Goal: Task Accomplishment & Management: Complete application form

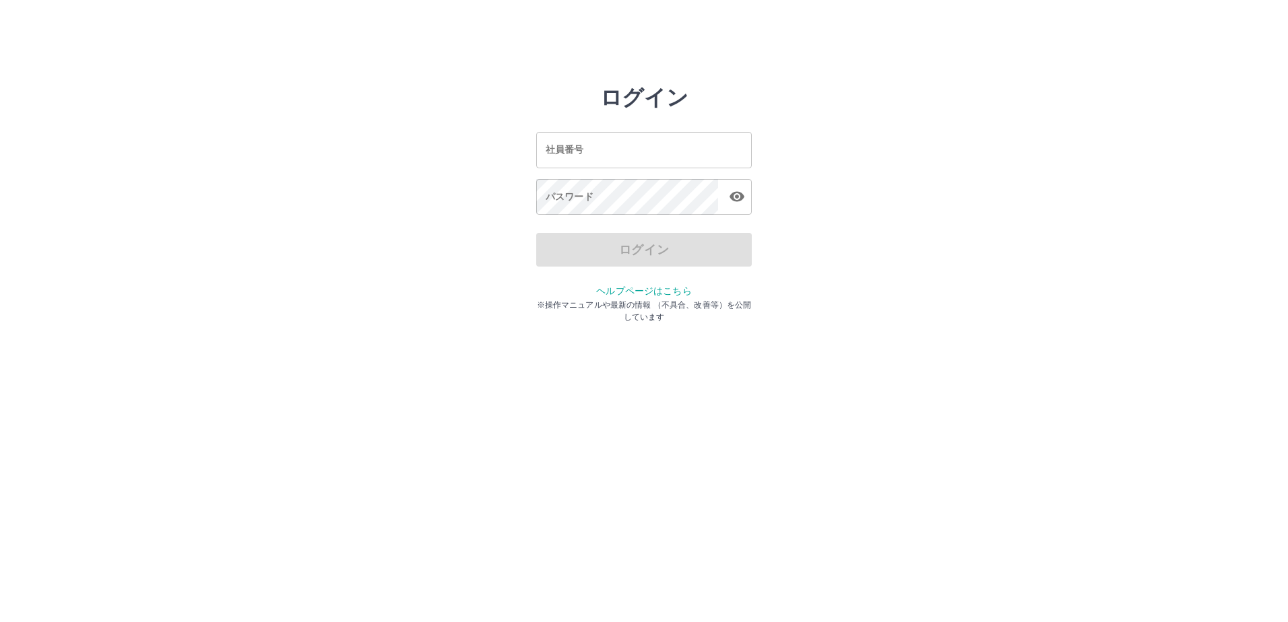
click at [613, 162] on input "社員番号" at bounding box center [643, 150] width 215 height 36
type input "*******"
click at [547, 183] on div "パスワード パスワード" at bounding box center [643, 198] width 215 height 38
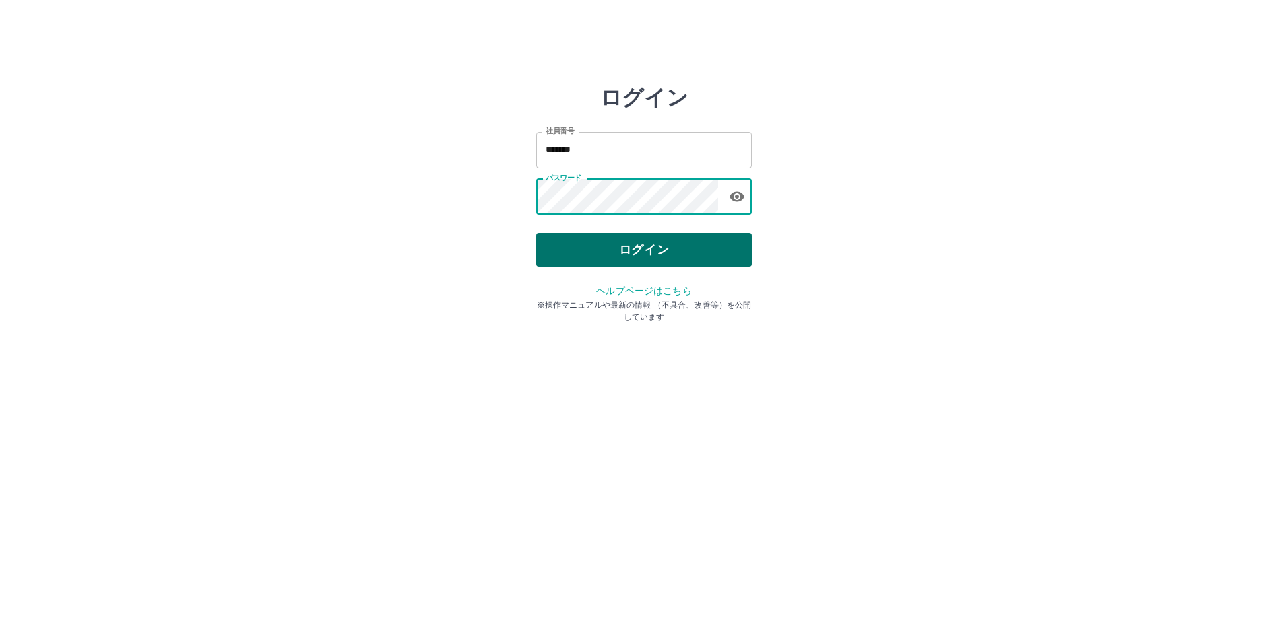
click at [683, 257] on button "ログイン" at bounding box center [643, 250] width 215 height 34
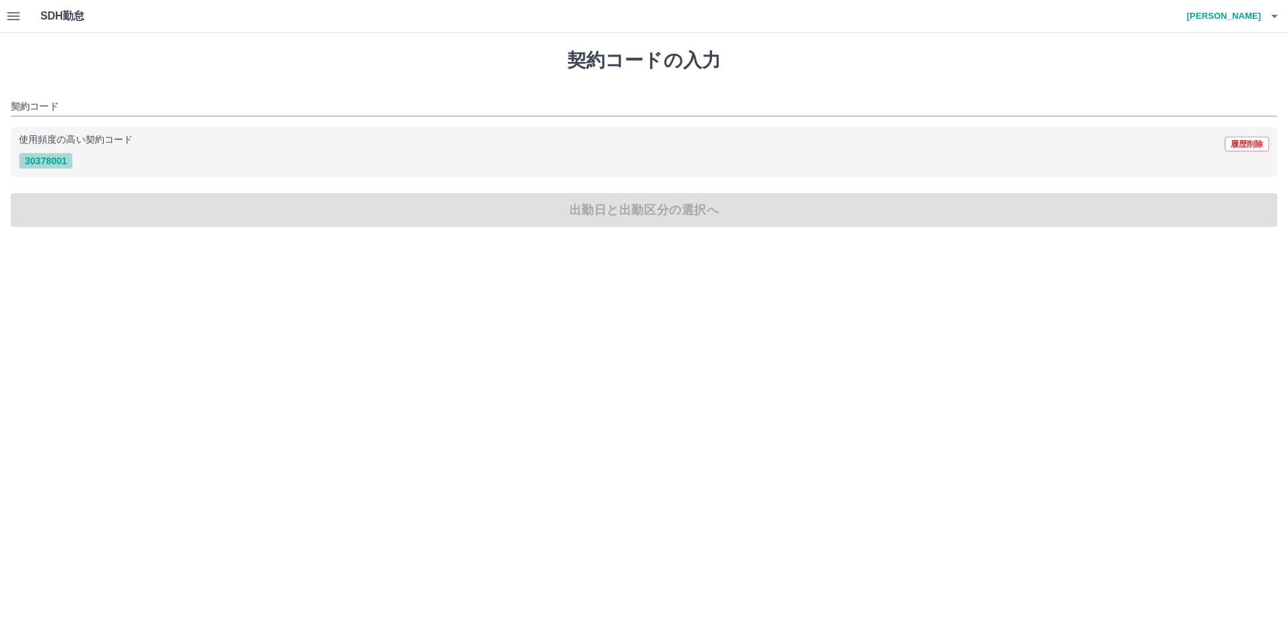
click at [71, 162] on button "30378001" at bounding box center [46, 161] width 54 height 16
type input "********"
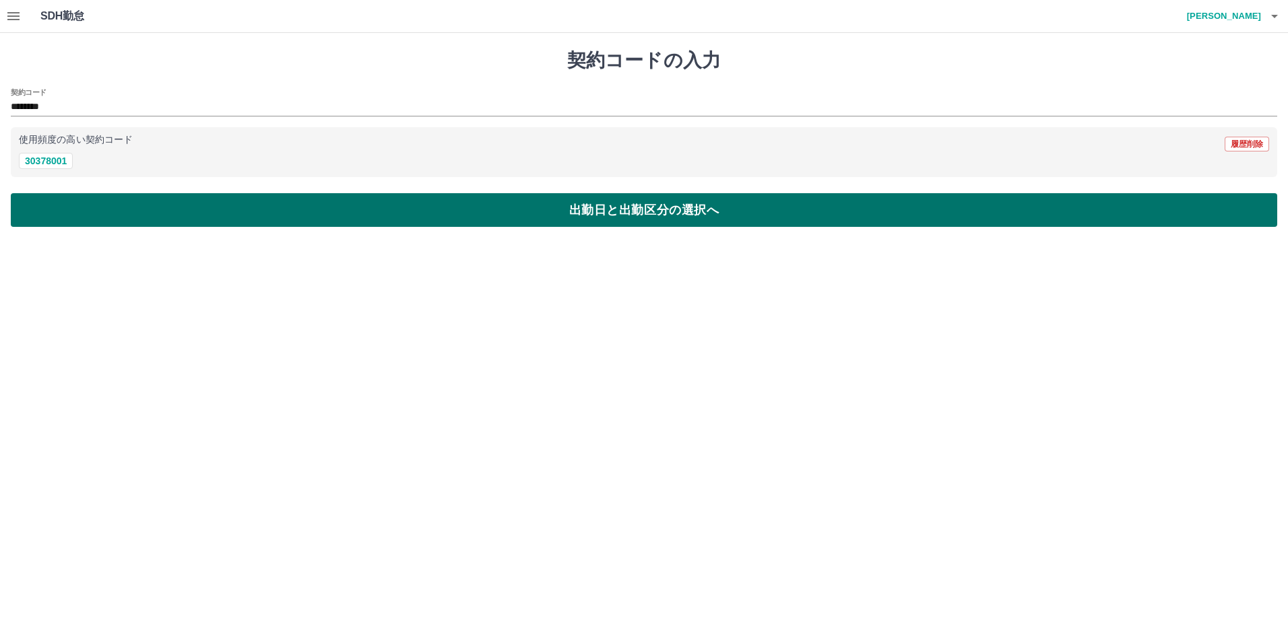
click at [69, 200] on button "出勤日と出勤区分の選択へ" at bounding box center [644, 210] width 1266 height 34
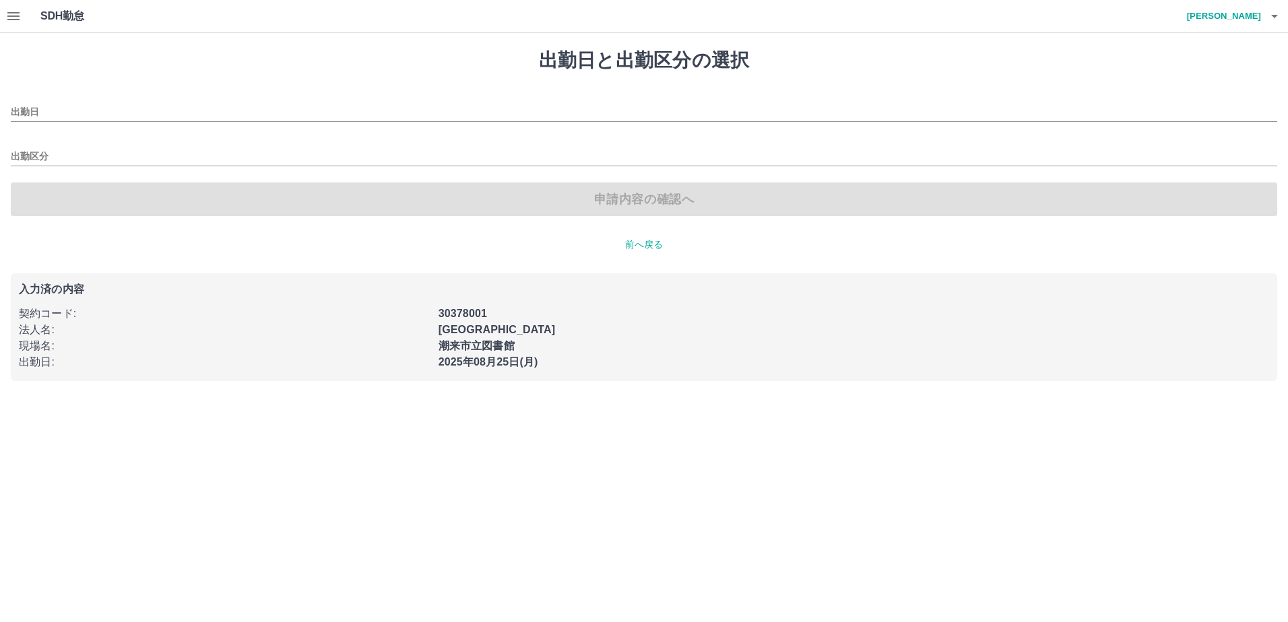
type input "**********"
click at [59, 157] on input "出勤区分" at bounding box center [644, 157] width 1266 height 17
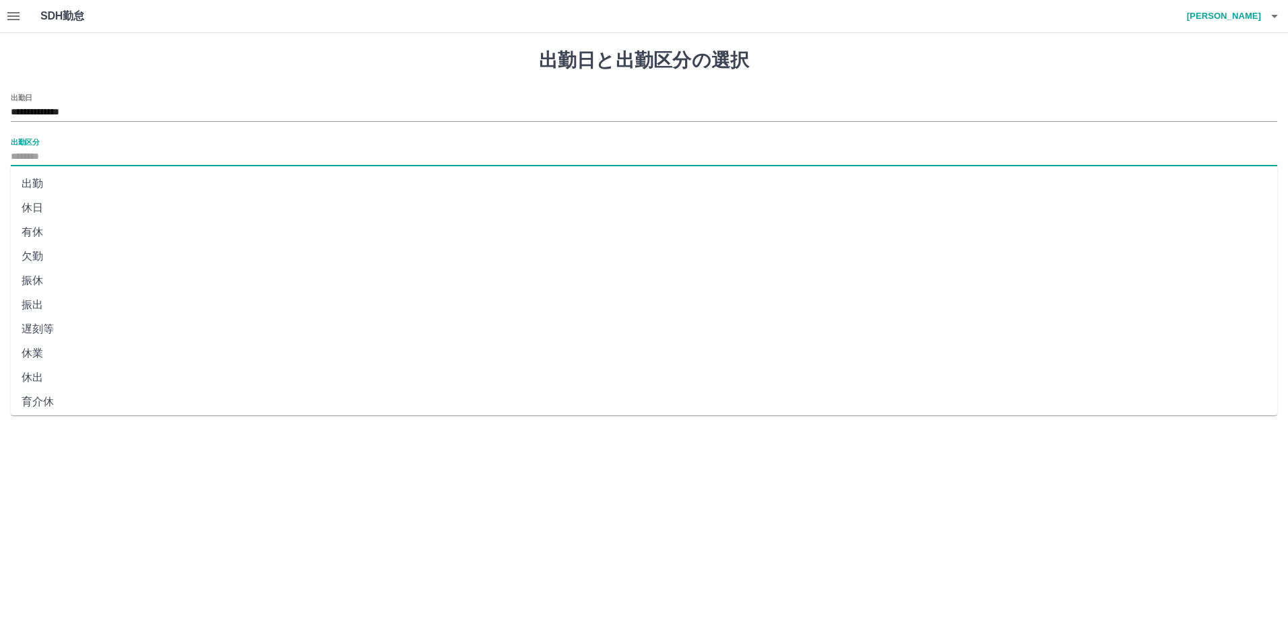
click at [52, 176] on li "出勤" at bounding box center [644, 184] width 1266 height 24
type input "**"
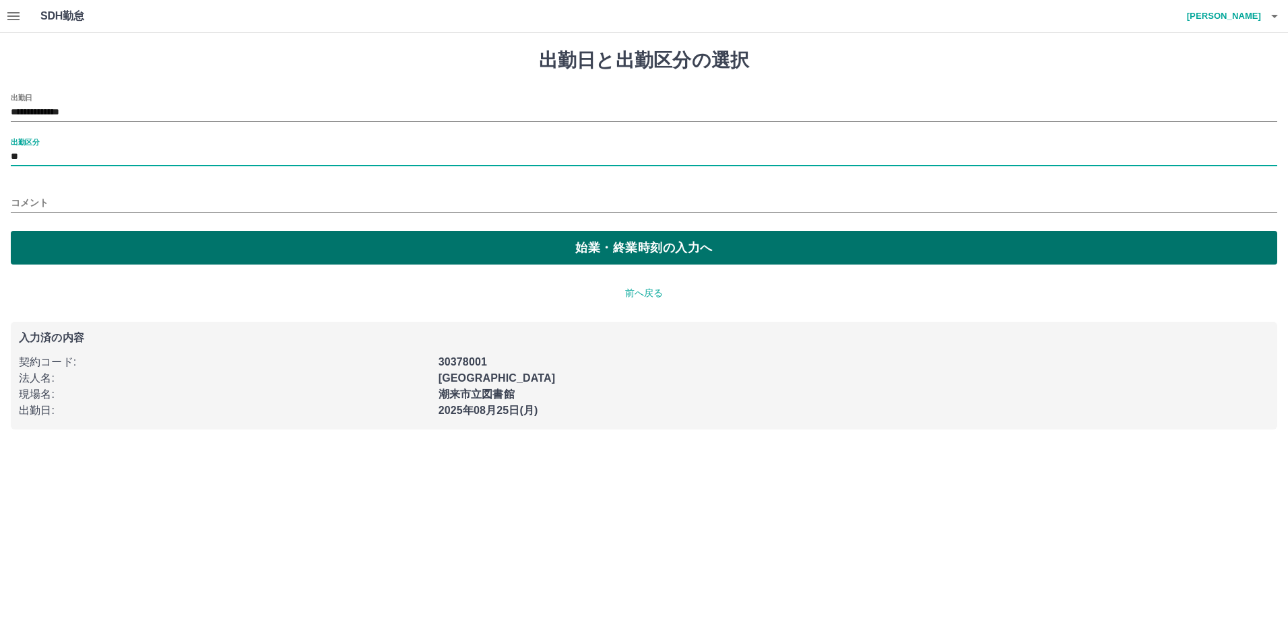
click at [50, 236] on button "始業・終業時刻の入力へ" at bounding box center [644, 248] width 1266 height 34
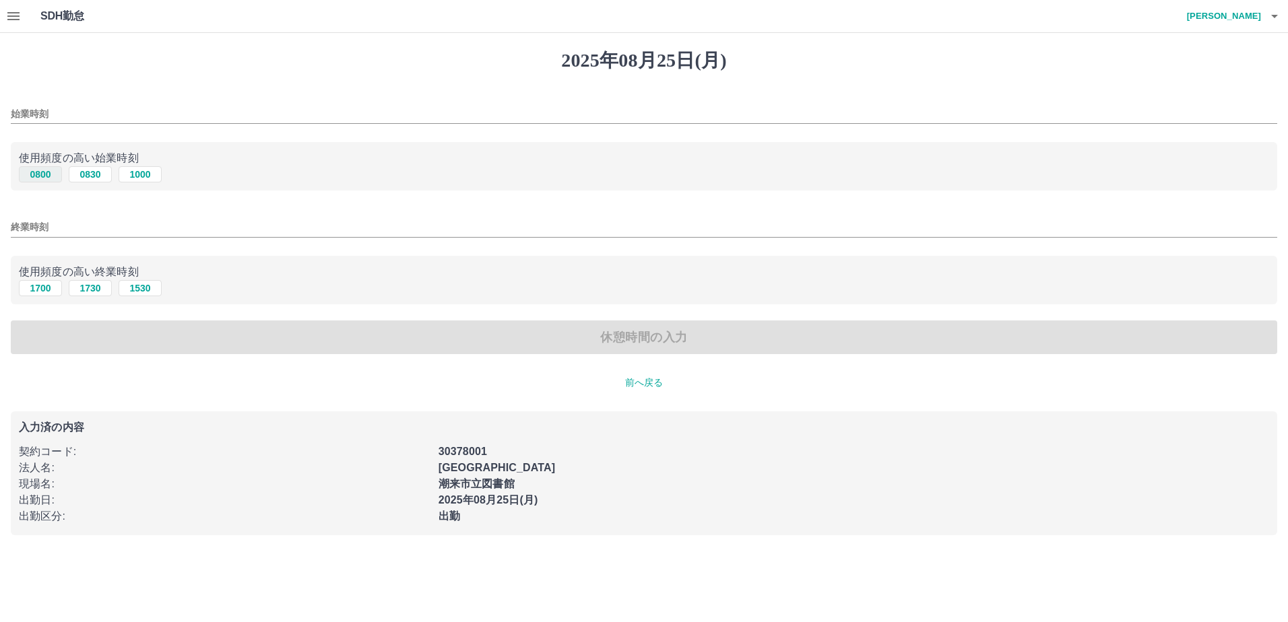
click at [38, 172] on button "0800" at bounding box center [40, 174] width 43 height 16
type input "****"
click at [34, 285] on button "1700" at bounding box center [40, 288] width 43 height 16
type input "****"
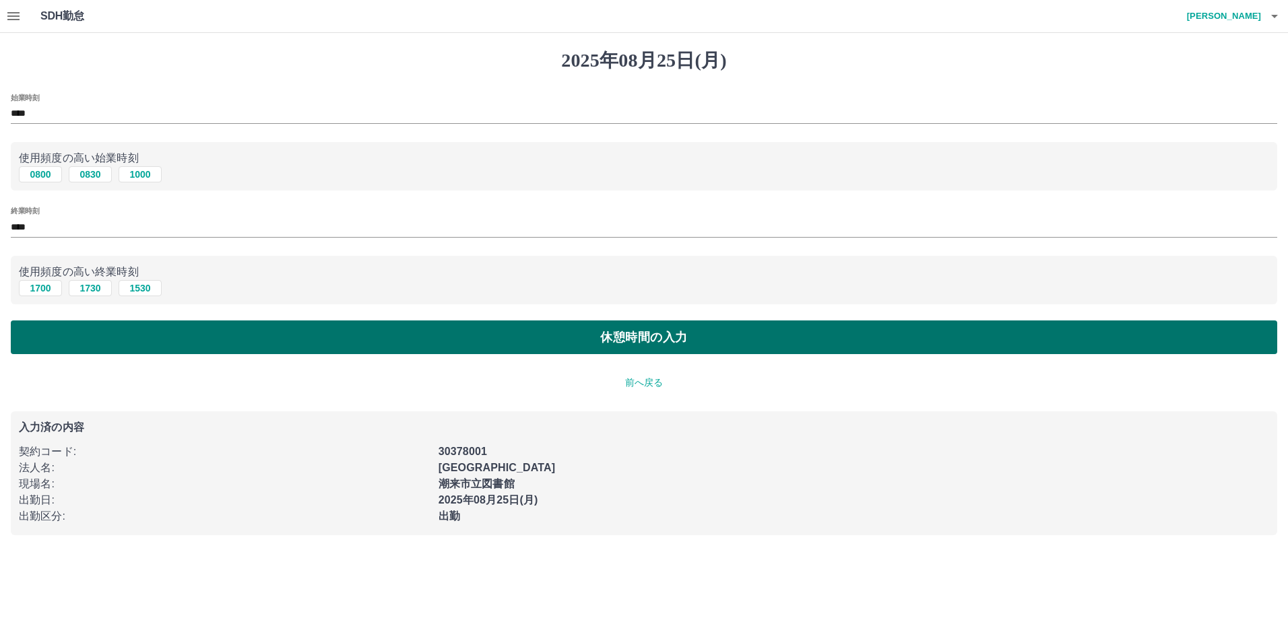
click at [63, 352] on button "休憩時間の入力" at bounding box center [644, 338] width 1266 height 34
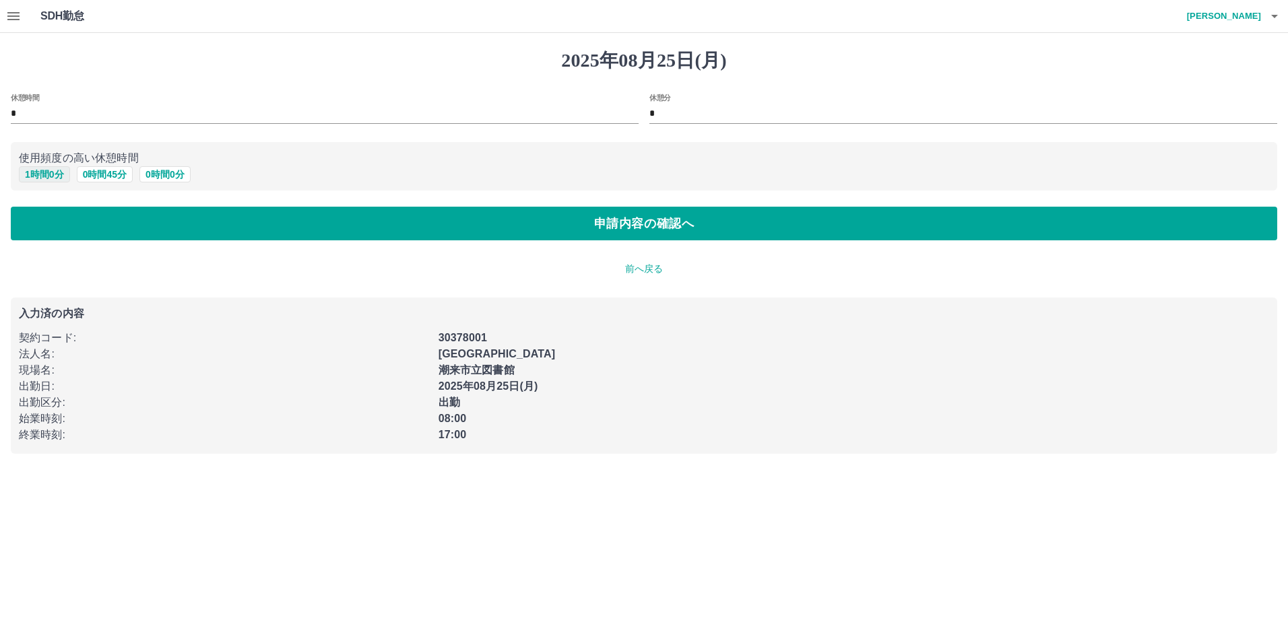
click at [56, 181] on button "1 時間 0 分" at bounding box center [44, 174] width 51 height 16
type input "*"
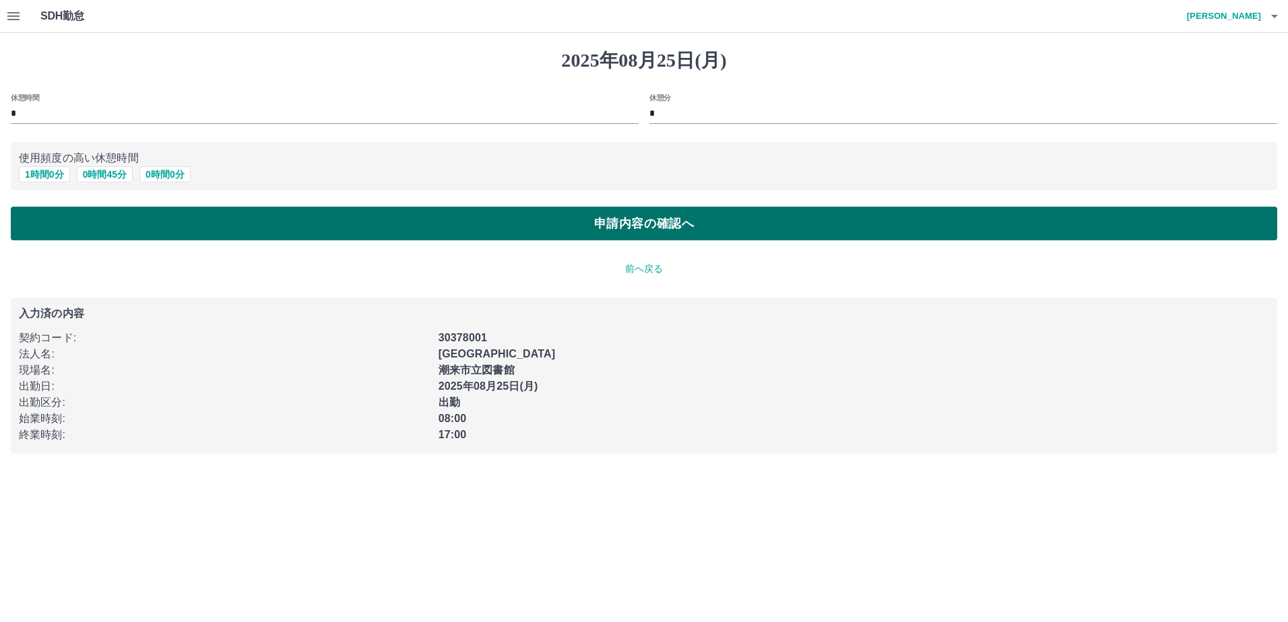
click at [61, 226] on button "申請内容の確認へ" at bounding box center [644, 224] width 1266 height 34
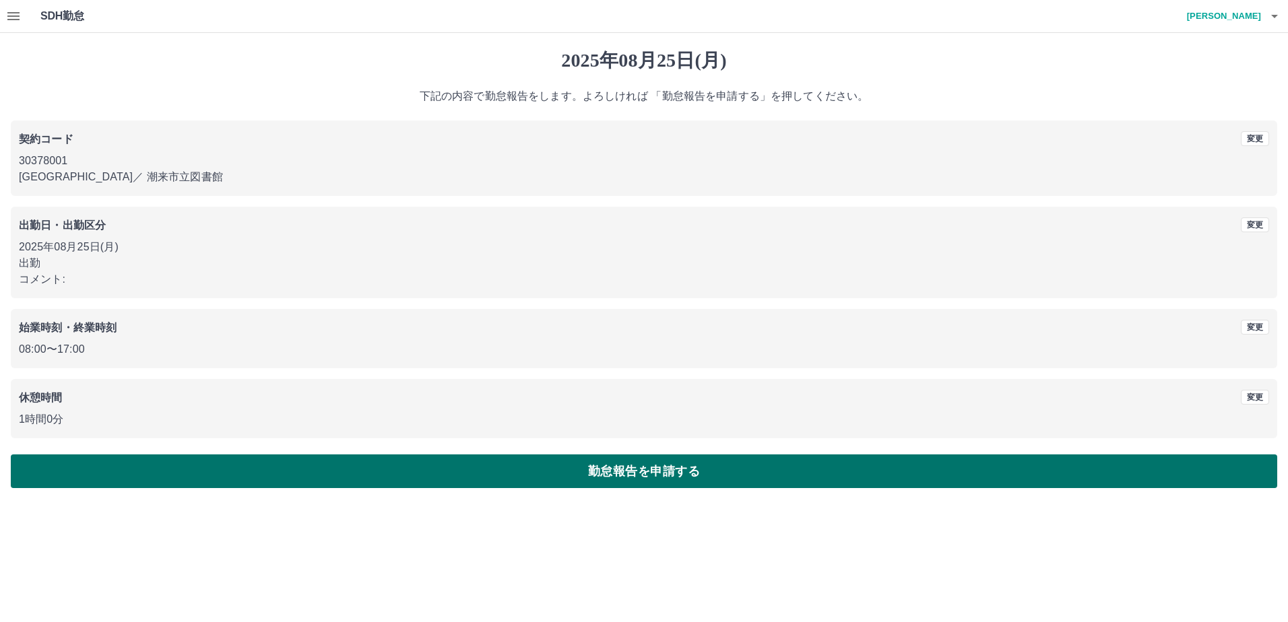
click at [630, 473] on button "勤怠報告を申請する" at bounding box center [644, 472] width 1266 height 34
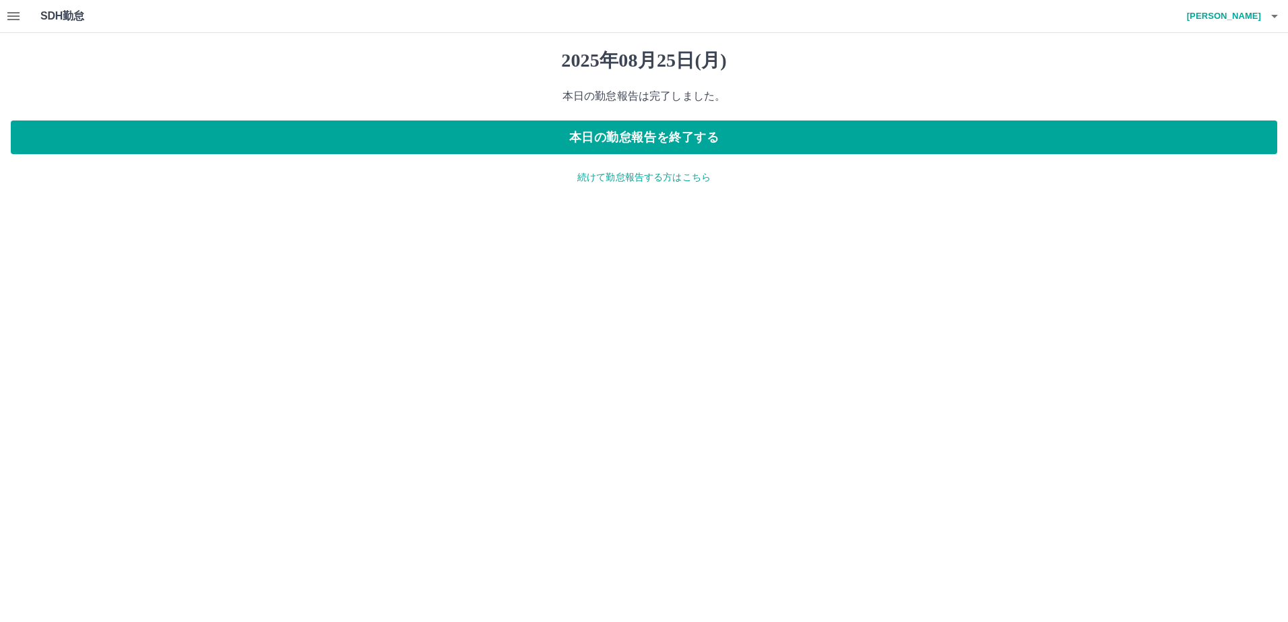
click at [3, 9] on button "button" at bounding box center [13, 16] width 27 height 32
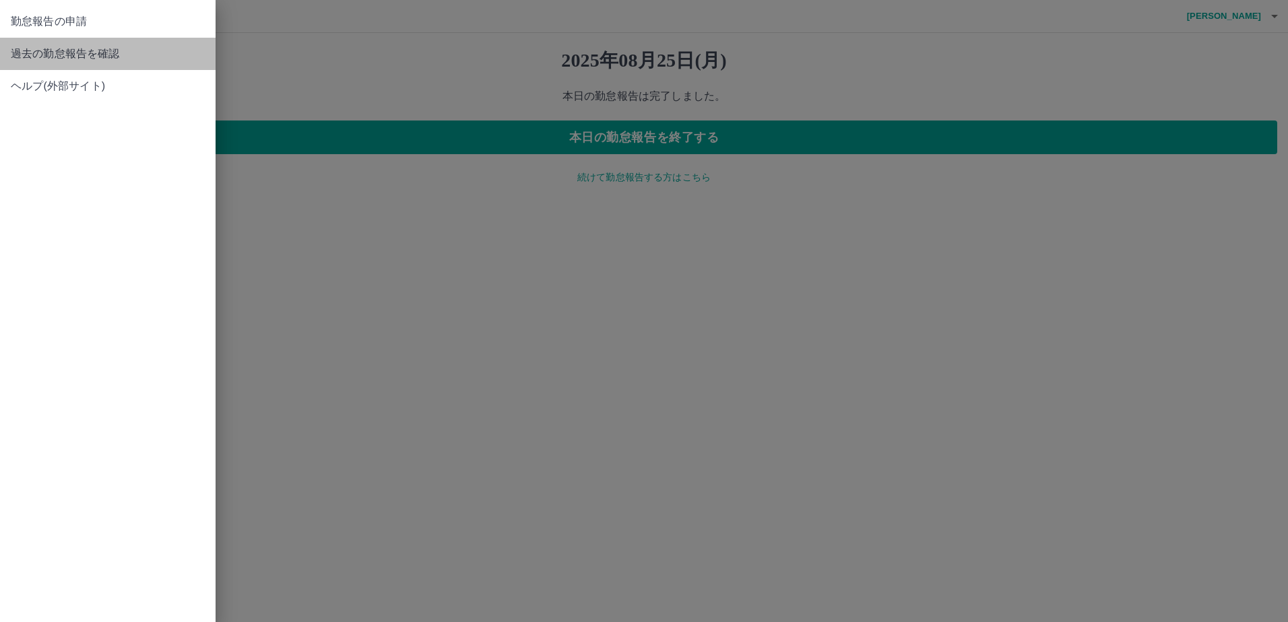
click at [36, 65] on link "過去の勤怠報告を確認" at bounding box center [107, 54] width 215 height 32
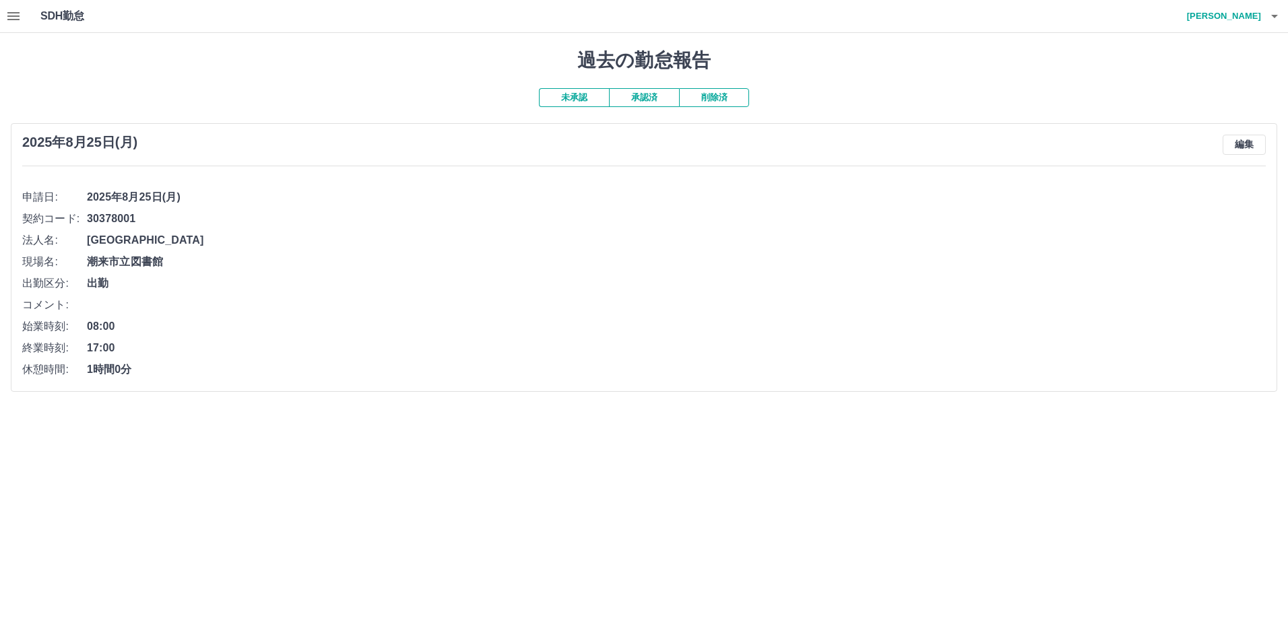
click at [569, 92] on button "未承認" at bounding box center [574, 97] width 70 height 19
click at [571, 103] on button "未承認" at bounding box center [574, 97] width 70 height 19
click at [636, 97] on button "承認済" at bounding box center [644, 97] width 70 height 19
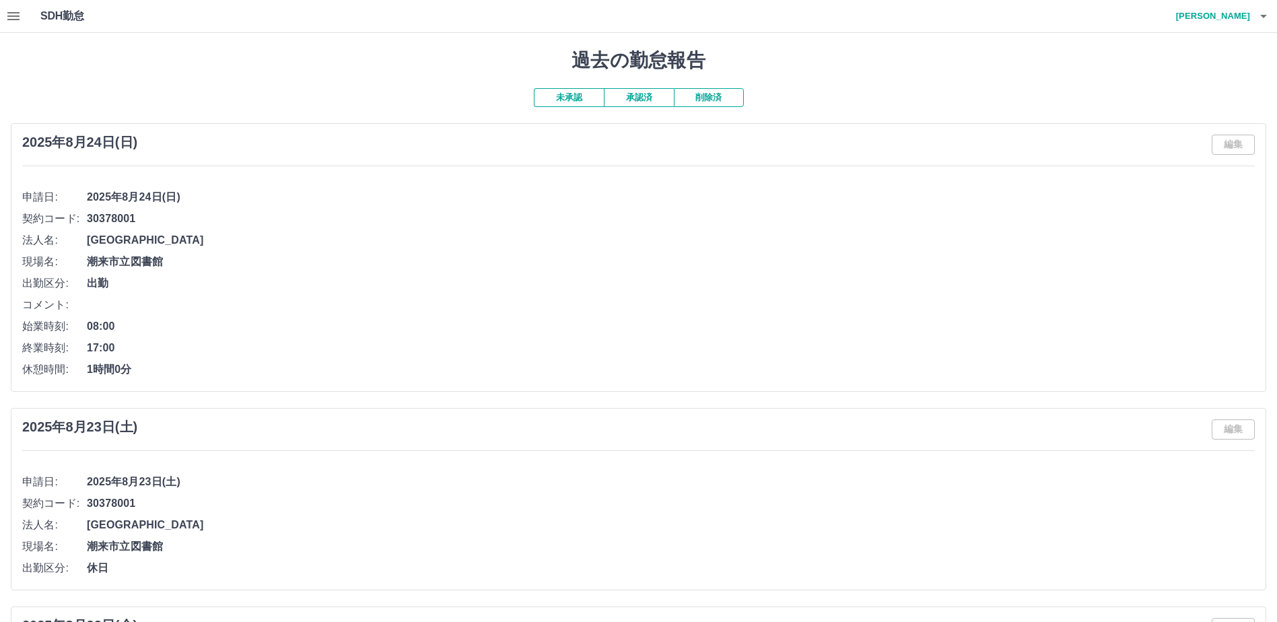
click at [576, 96] on button "未承認" at bounding box center [569, 97] width 70 height 19
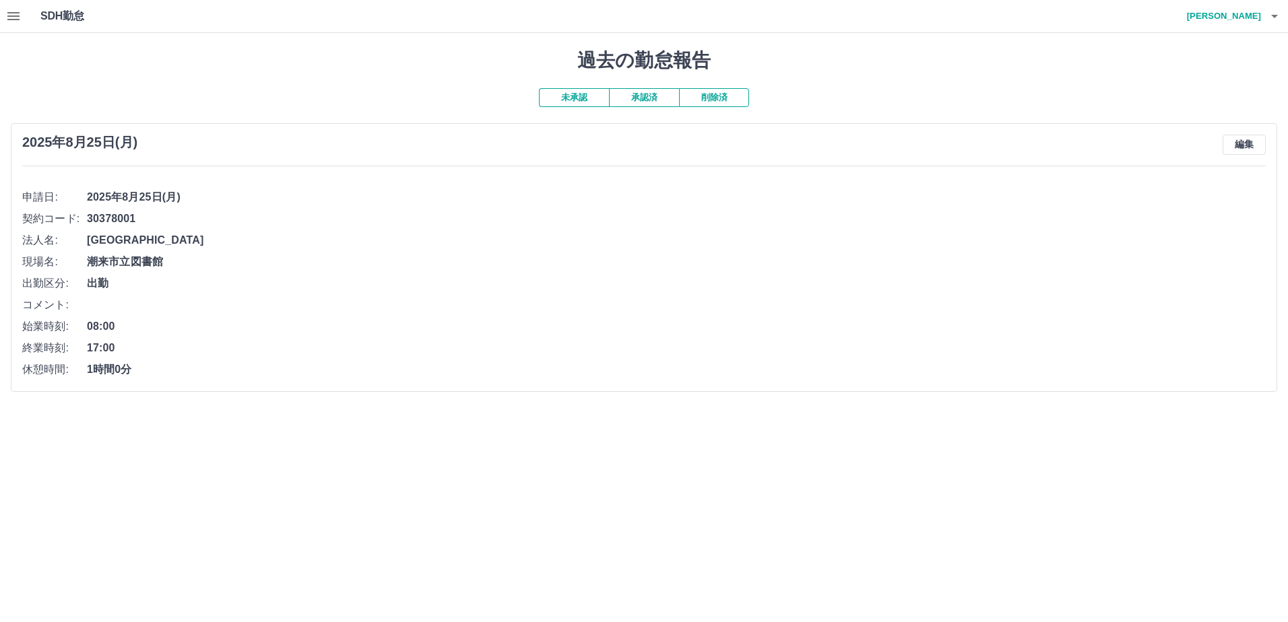
click at [15, 20] on icon "button" at bounding box center [13, 16] width 12 height 8
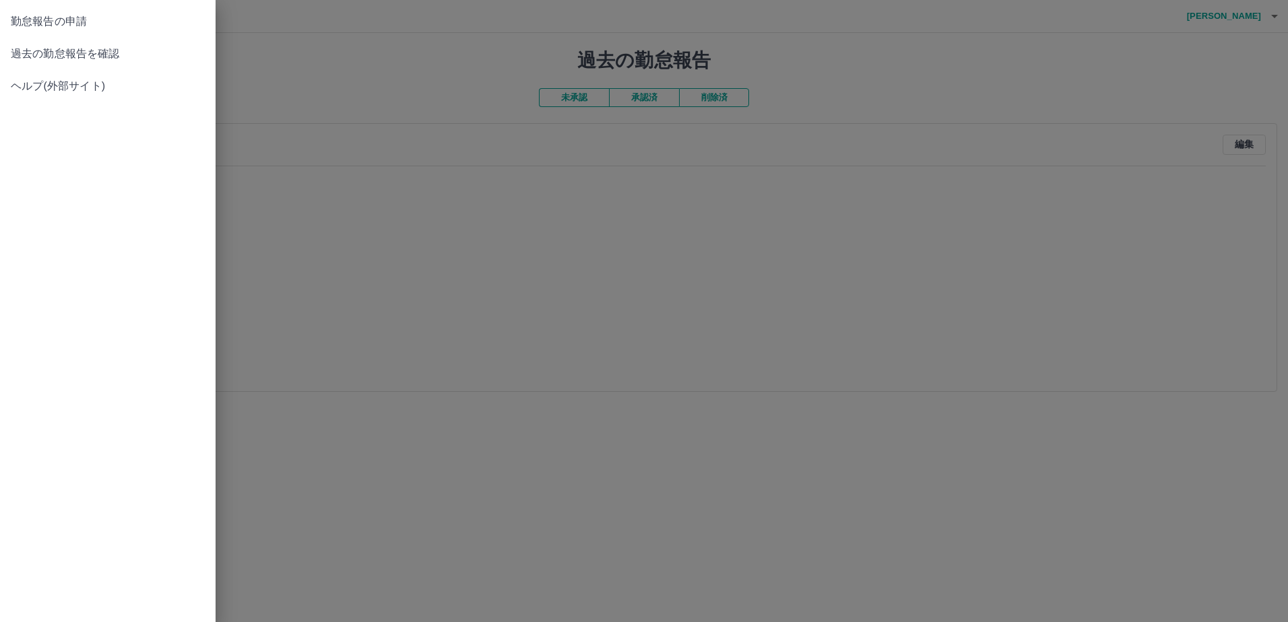
click at [877, 90] on div at bounding box center [644, 311] width 1288 height 622
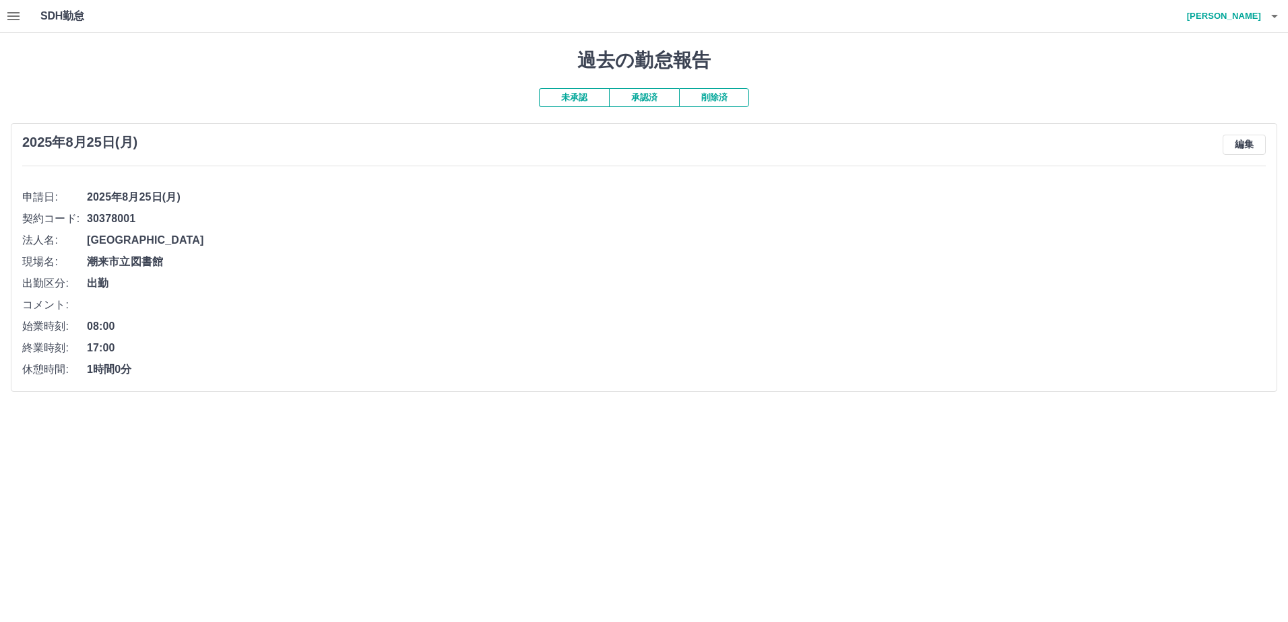
click at [1199, 20] on h4 "[PERSON_NAME]" at bounding box center [1220, 16] width 81 height 32
click at [1209, 17] on div at bounding box center [644, 311] width 1288 height 622
click at [1236, 7] on h4 "[PERSON_NAME]" at bounding box center [1220, 16] width 81 height 32
click at [1228, 18] on div at bounding box center [644, 311] width 1288 height 622
click at [1242, 11] on h4 "[PERSON_NAME]" at bounding box center [1220, 16] width 81 height 32
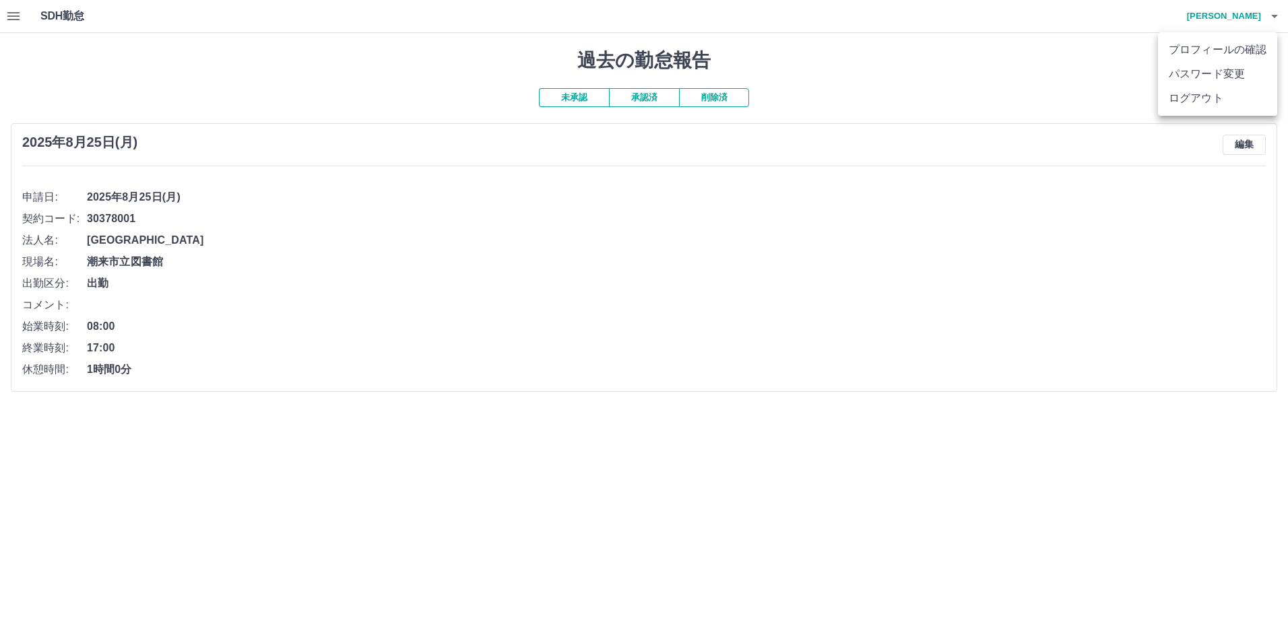
click at [1196, 96] on li "ログアウト" at bounding box center [1217, 98] width 119 height 24
